Goal: Information Seeking & Learning: Check status

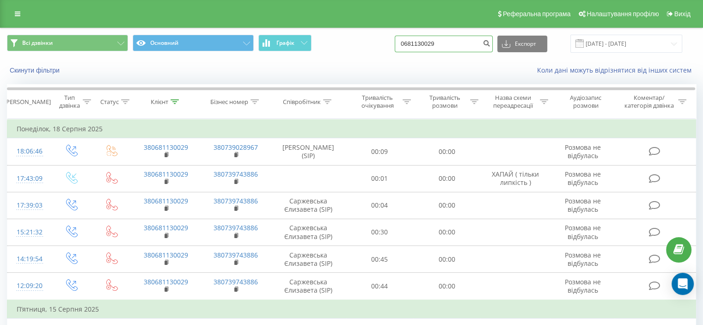
click at [442, 38] on input "0681130029" at bounding box center [444, 44] width 98 height 17
paste input "930862895"
type input "0930862895"
click at [490, 45] on icon "submit" at bounding box center [487, 42] width 8 height 6
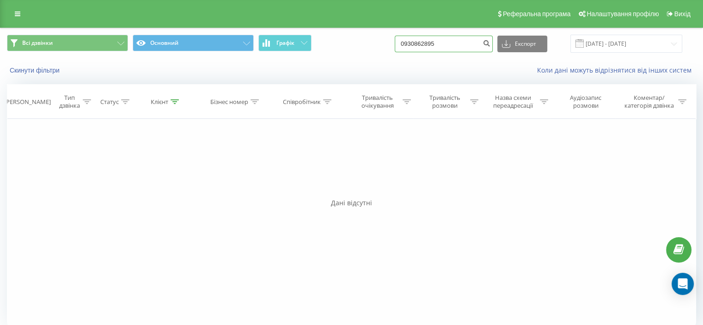
click at [454, 42] on input "0930862895" at bounding box center [444, 44] width 98 height 17
click at [463, 42] on input "0930862895" at bounding box center [444, 44] width 98 height 17
